Goal: Information Seeking & Learning: Learn about a topic

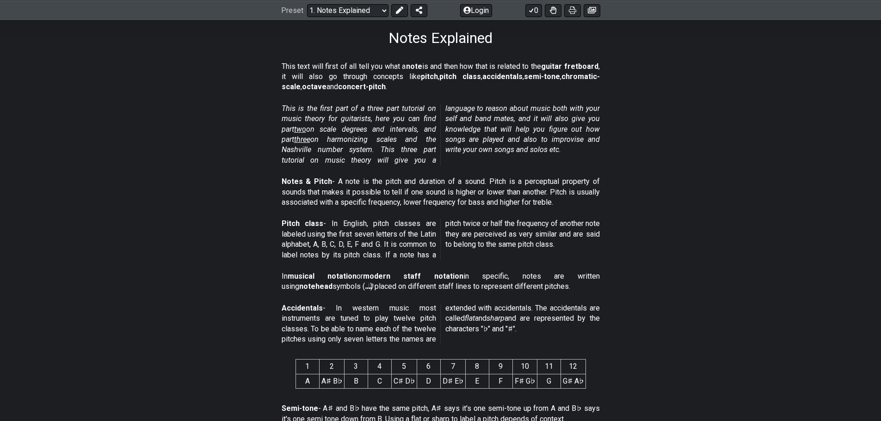
scroll to position [185, 0]
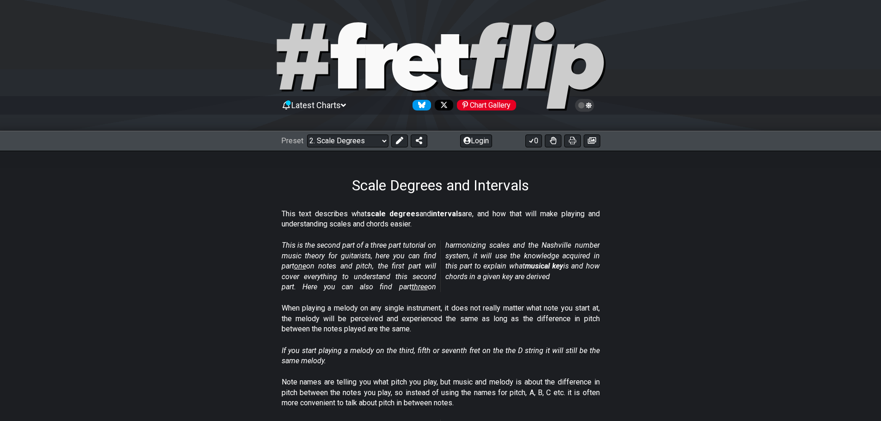
click at [319, 102] on span "Latest Charts" at bounding box center [315, 105] width 49 height 10
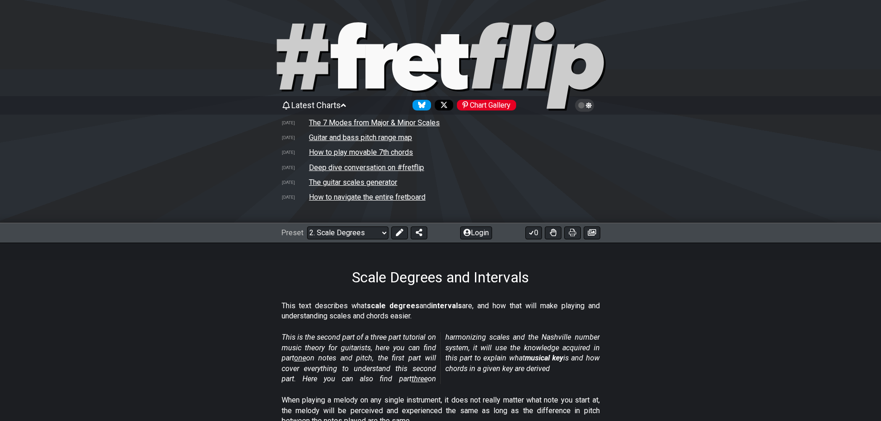
click at [340, 104] on span "Latest Charts" at bounding box center [315, 105] width 49 height 10
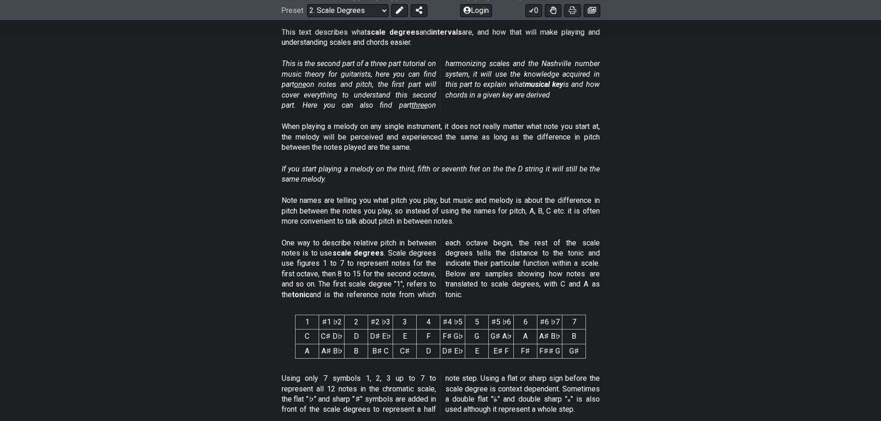
scroll to position [185, 0]
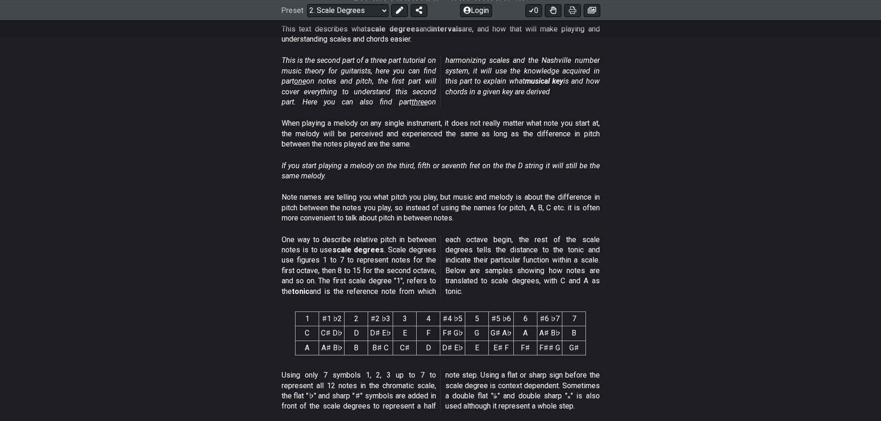
click at [303, 80] on span "one" at bounding box center [300, 81] width 12 height 9
select select "/musical-notes-explained"
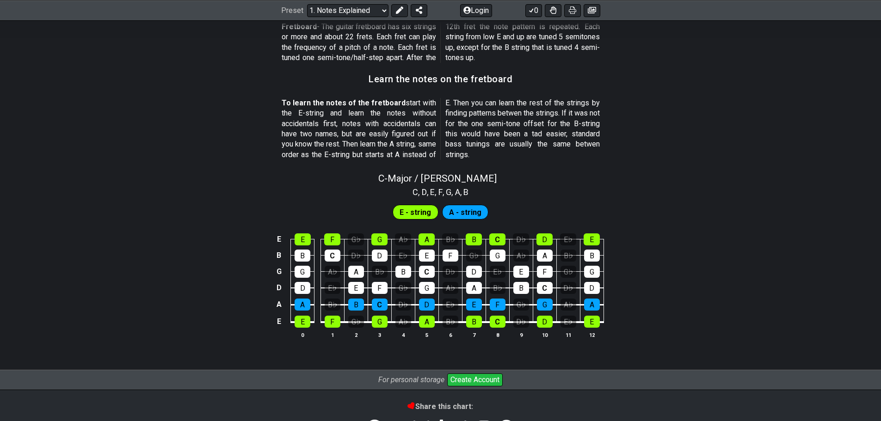
scroll to position [786, 0]
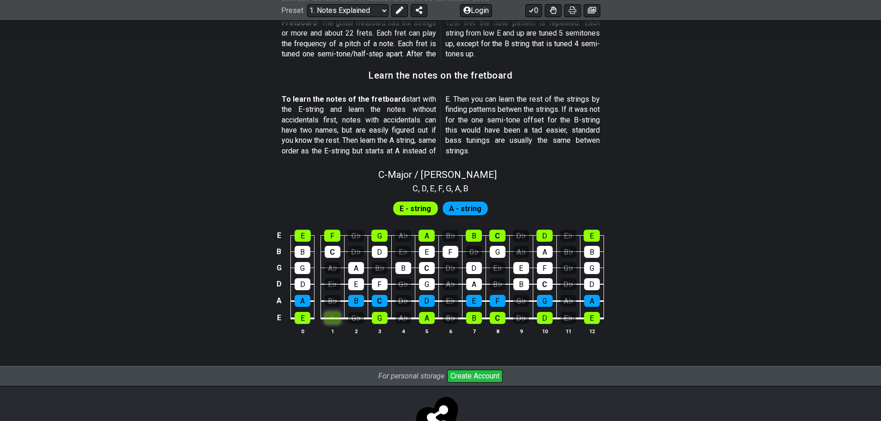
click at [332, 319] on div "F" at bounding box center [333, 318] width 16 height 12
click at [333, 320] on div "F" at bounding box center [333, 318] width 16 height 12
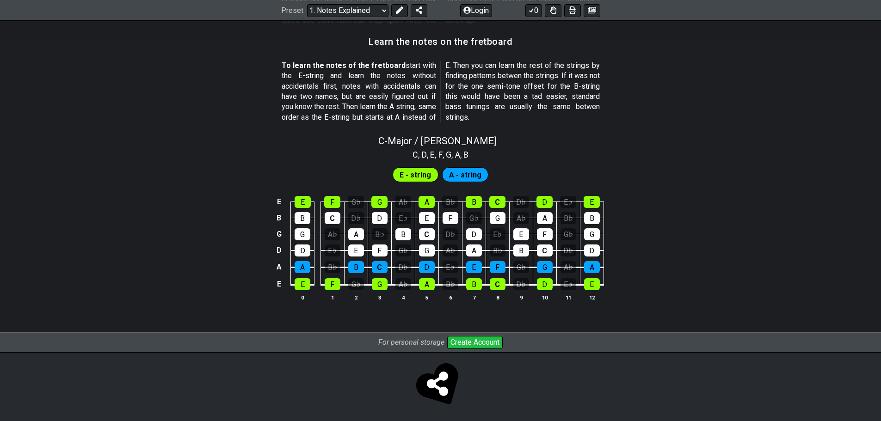
scroll to position [823, 0]
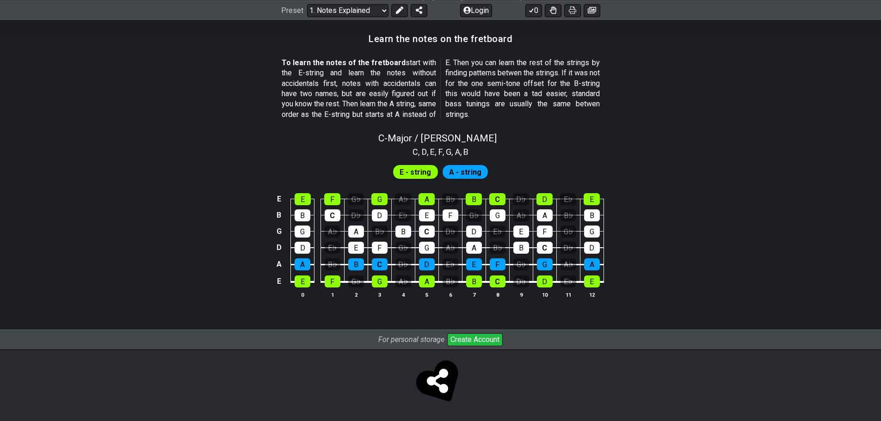
click at [460, 170] on span "A - string" at bounding box center [465, 172] width 32 height 13
click at [418, 171] on span "E - string" at bounding box center [414, 172] width 31 height 13
click at [332, 247] on div "E♭" at bounding box center [333, 248] width 16 height 12
click at [335, 247] on div "E♭" at bounding box center [333, 248] width 16 height 12
click at [333, 237] on div "A♭" at bounding box center [333, 232] width 16 height 12
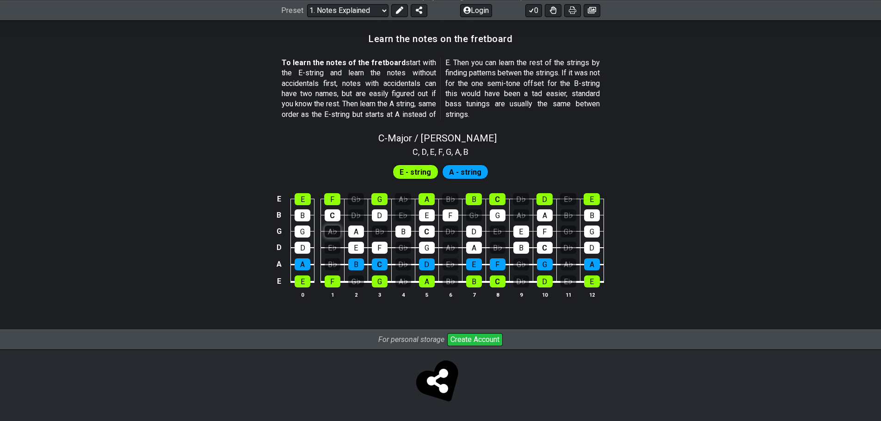
click at [333, 237] on div "A♭" at bounding box center [333, 232] width 16 height 12
